Goal: Task Accomplishment & Management: Use online tool/utility

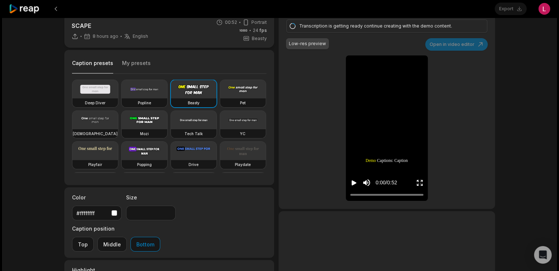
scroll to position [14, 0]
click at [26, 7] on icon at bounding box center [24, 9] width 31 height 10
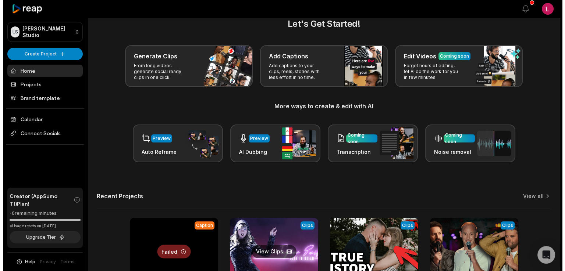
scroll to position [92, 0]
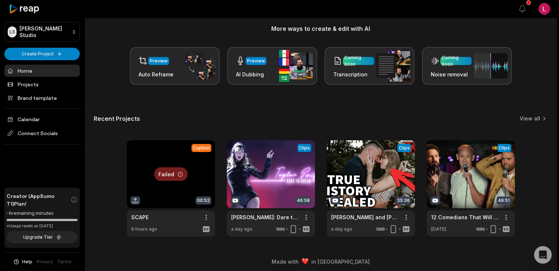
click at [210, 217] on div at bounding box center [171, 188] width 88 height 96
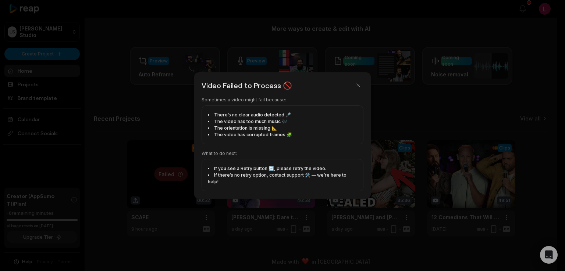
click at [223, 244] on div at bounding box center [282, 135] width 565 height 271
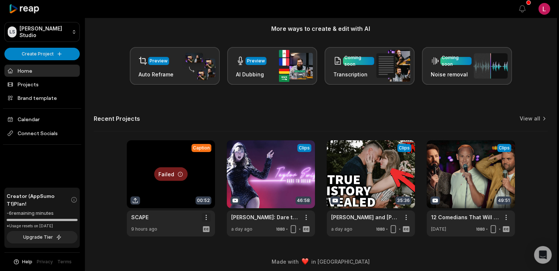
click at [205, 179] on html "LS Logan's Studio Create Project Home Projects Brand template Calendar Connect …" at bounding box center [279, 43] width 559 height 271
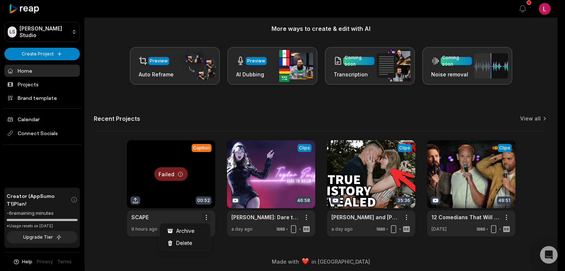
click at [205, 179] on html "LS Logan's Studio Create Project Home Projects Brand template Calendar Connect …" at bounding box center [282, 43] width 565 height 271
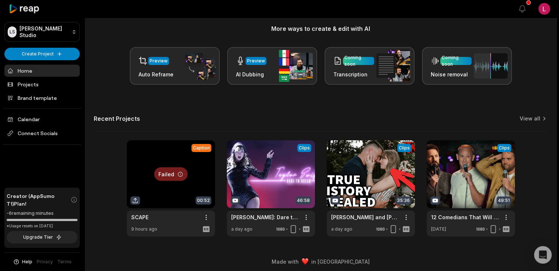
click at [181, 186] on div at bounding box center [171, 188] width 88 height 96
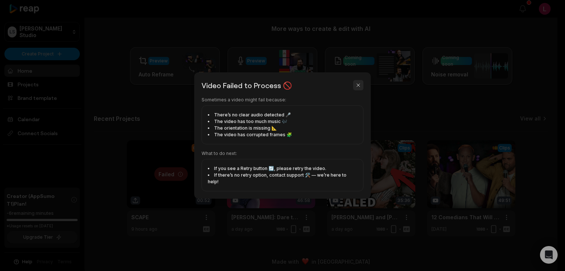
click at [357, 89] on button "button" at bounding box center [358, 85] width 10 height 10
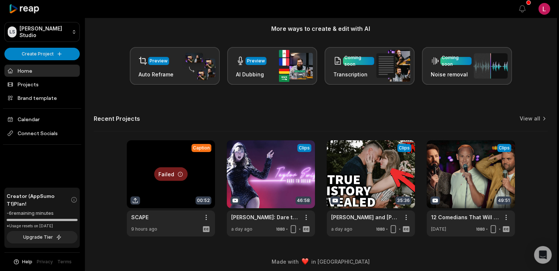
click at [166, 183] on div at bounding box center [171, 188] width 88 height 96
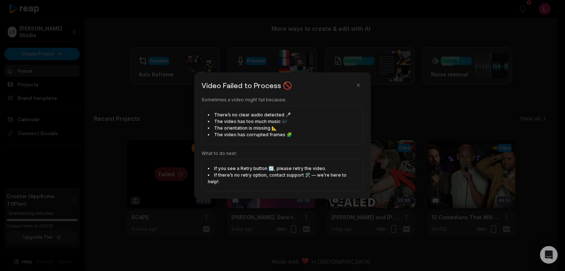
click at [269, 172] on li "If you see a Retry button 🔄, please retry the video." at bounding box center [282, 168] width 149 height 7
click at [357, 87] on button "button" at bounding box center [358, 85] width 10 height 10
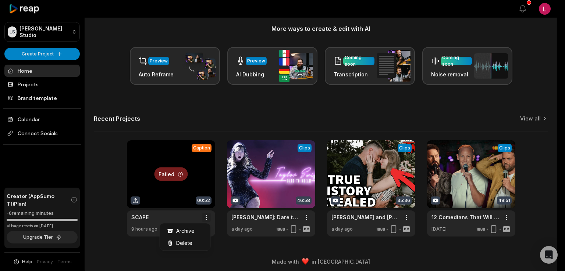
click at [206, 179] on html "LS Logan's Studio Create Project Home Projects Brand template Calendar Connect …" at bounding box center [282, 43] width 565 height 271
click at [195, 244] on div "Delete" at bounding box center [184, 243] width 47 height 12
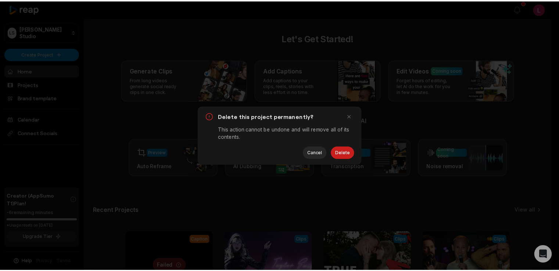
scroll to position [0, 0]
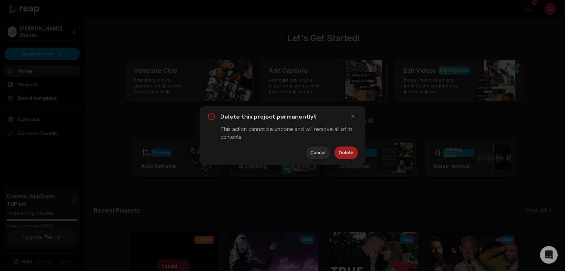
click at [347, 154] on button "Delete" at bounding box center [346, 153] width 24 height 12
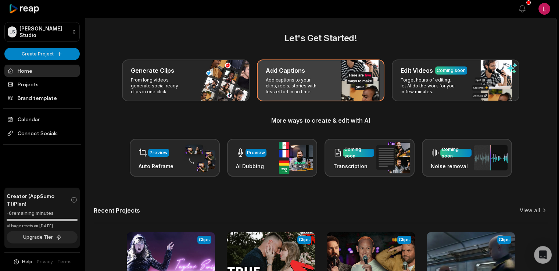
click at [294, 74] on h3 "Add Captions" at bounding box center [285, 70] width 39 height 9
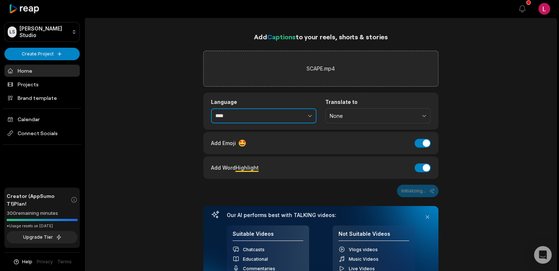
click at [310, 114] on icon "button" at bounding box center [309, 115] width 7 height 7
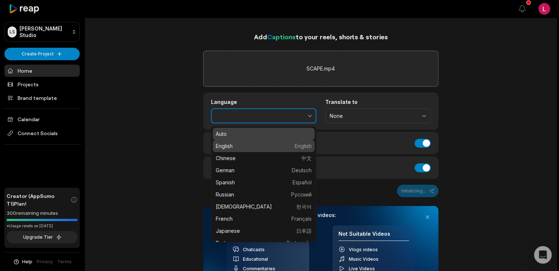
type input "*******"
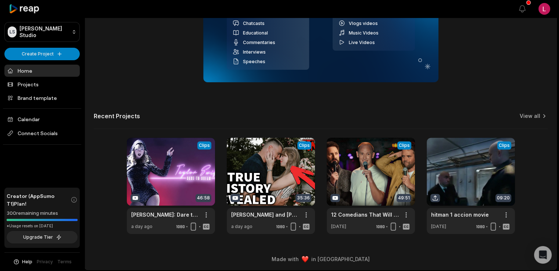
scroll to position [31, 0]
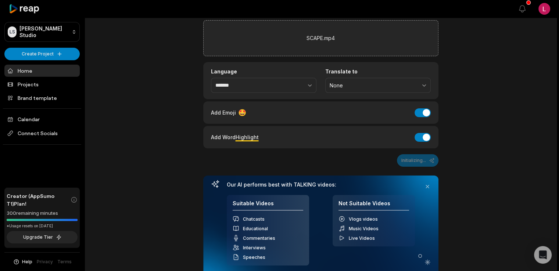
click at [429, 160] on div "Initializing..." at bounding box center [320, 160] width 235 height 12
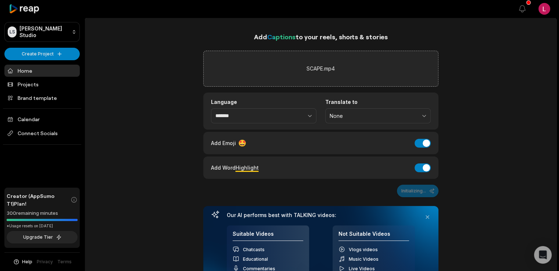
scroll to position [98, 0]
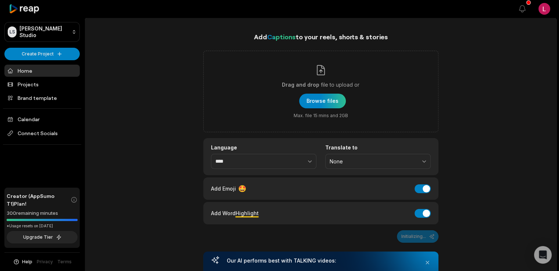
click at [159, 135] on div "Add Captions to your reels, shorts & stories Drag and drop file to upload or Br…" at bounding box center [321, 269] width 472 height 474
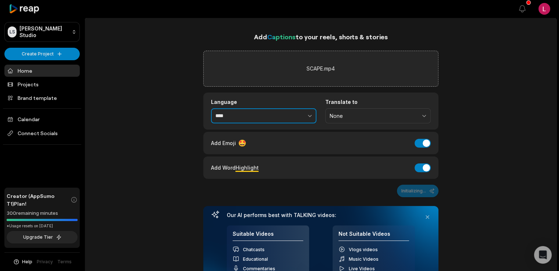
click at [315, 111] on button "button" at bounding box center [293, 115] width 45 height 15
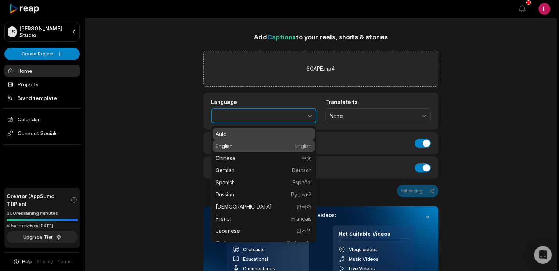
type input "*******"
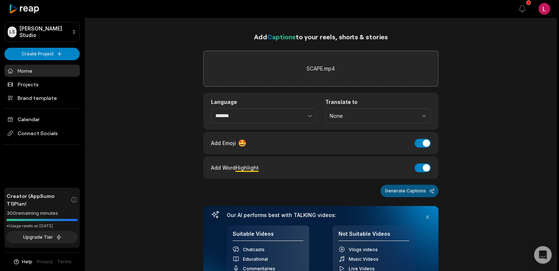
click at [423, 191] on button "Generate Captions" at bounding box center [409, 191] width 58 height 12
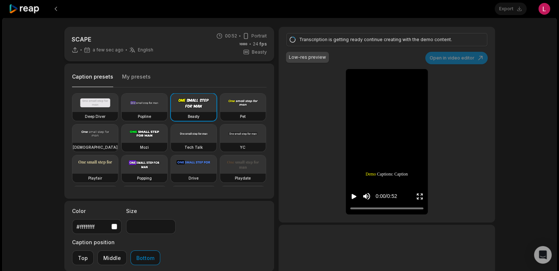
click at [512, 170] on div "SCAPE a few sec ago English en 00:52 Portrait 24 fps Beasty Caption presets My …" at bounding box center [279, 218] width 555 height 400
click at [31, 12] on icon at bounding box center [24, 9] width 31 height 10
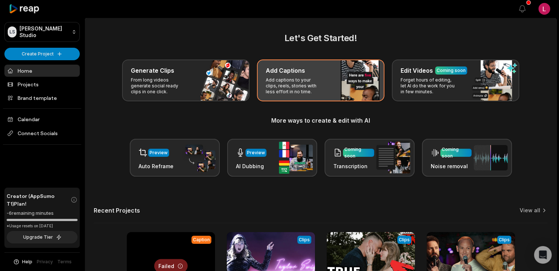
click at [325, 72] on div "Add Captions" at bounding box center [321, 70] width 110 height 9
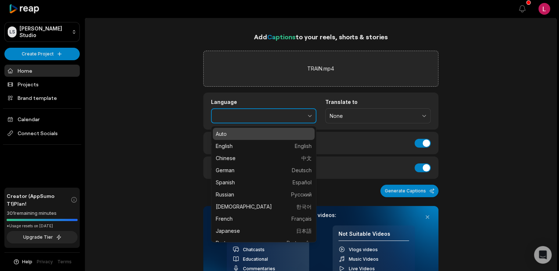
click at [307, 112] on icon "button" at bounding box center [309, 115] width 7 height 7
type input "*******"
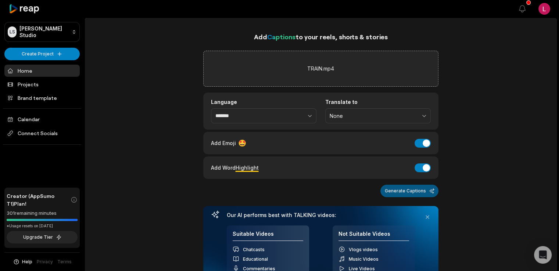
click at [406, 191] on button "Generate Captions" at bounding box center [409, 191] width 58 height 12
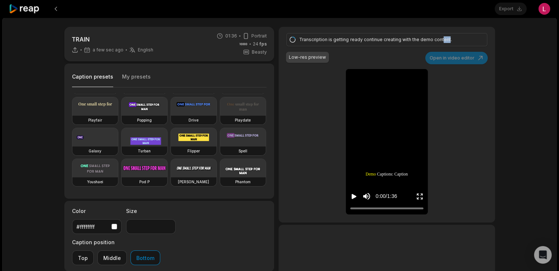
drag, startPoint x: 446, startPoint y: 39, endPoint x: 434, endPoint y: 39, distance: 12.1
click at [435, 39] on div "Transcription is getting ready continue creating with the demo content." at bounding box center [385, 39] width 173 height 7
click at [416, 44] on div "Transcription is getting ready continue creating with the demo content." at bounding box center [386, 39] width 201 height 13
click at [511, 9] on div "Export Open user menu" at bounding box center [522, 9] width 55 height 18
